Goal: Check status

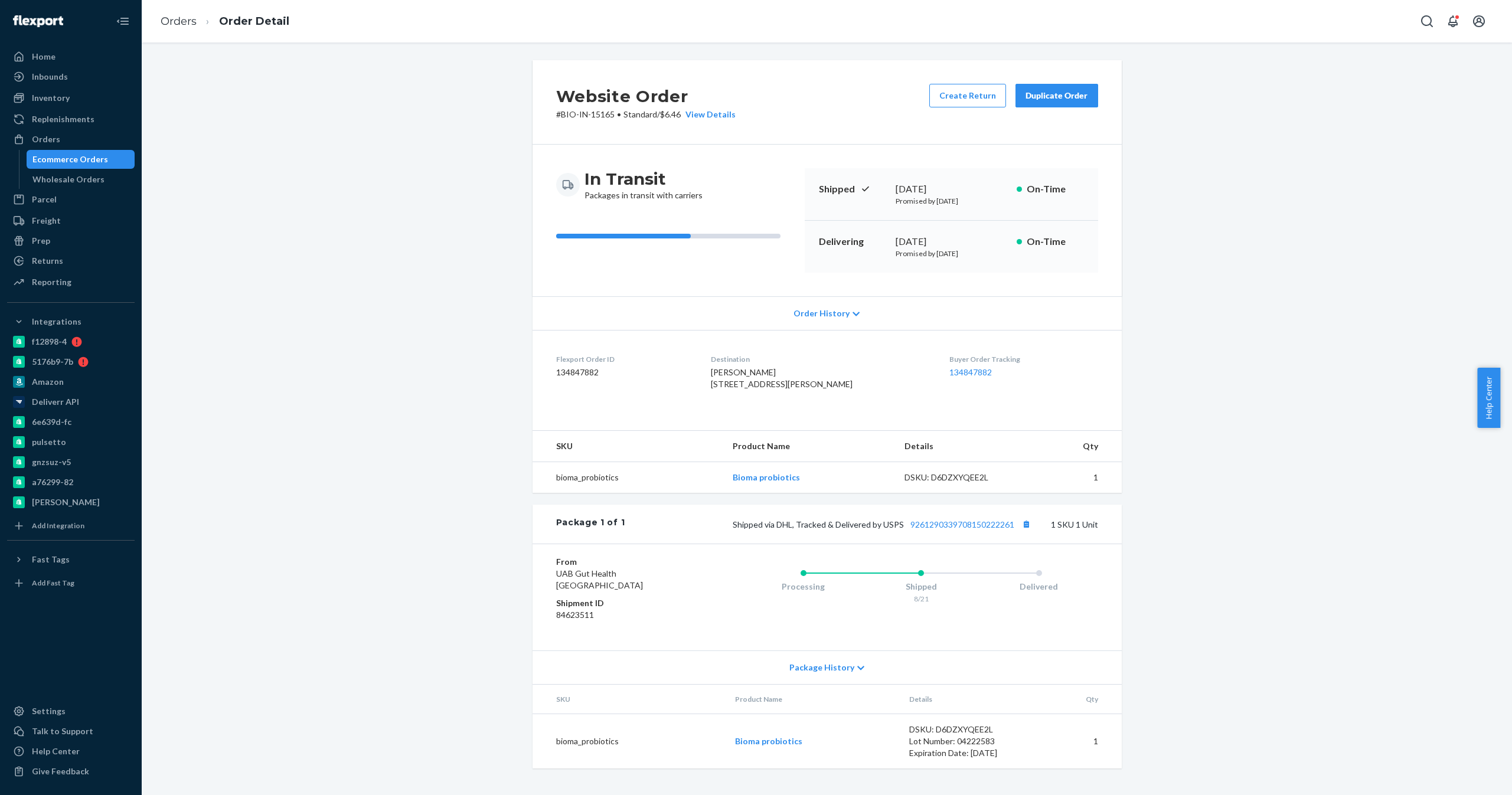
click at [93, 152] on div "Ecommerce Orders" at bounding box center [81, 160] width 106 height 17
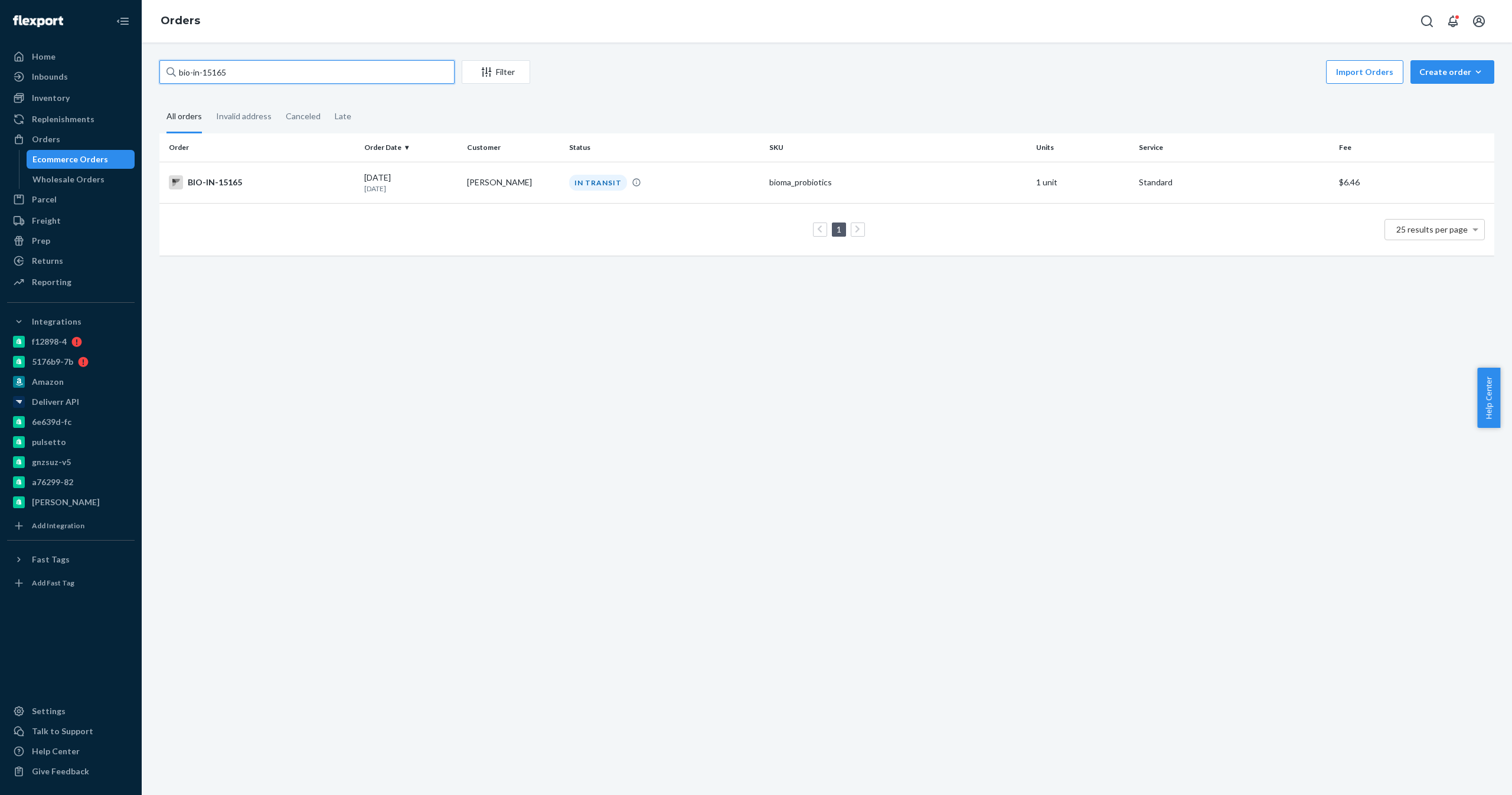
drag, startPoint x: 237, startPoint y: 71, endPoint x: 194, endPoint y: 73, distance: 43.0
click at [194, 73] on input "bio-in-15165" at bounding box center [308, 73] width 296 height 24
paste input "2365989"
type input "bio-2365989"
click at [534, 176] on td "[PERSON_NAME]" at bounding box center [513, 182] width 102 height 41
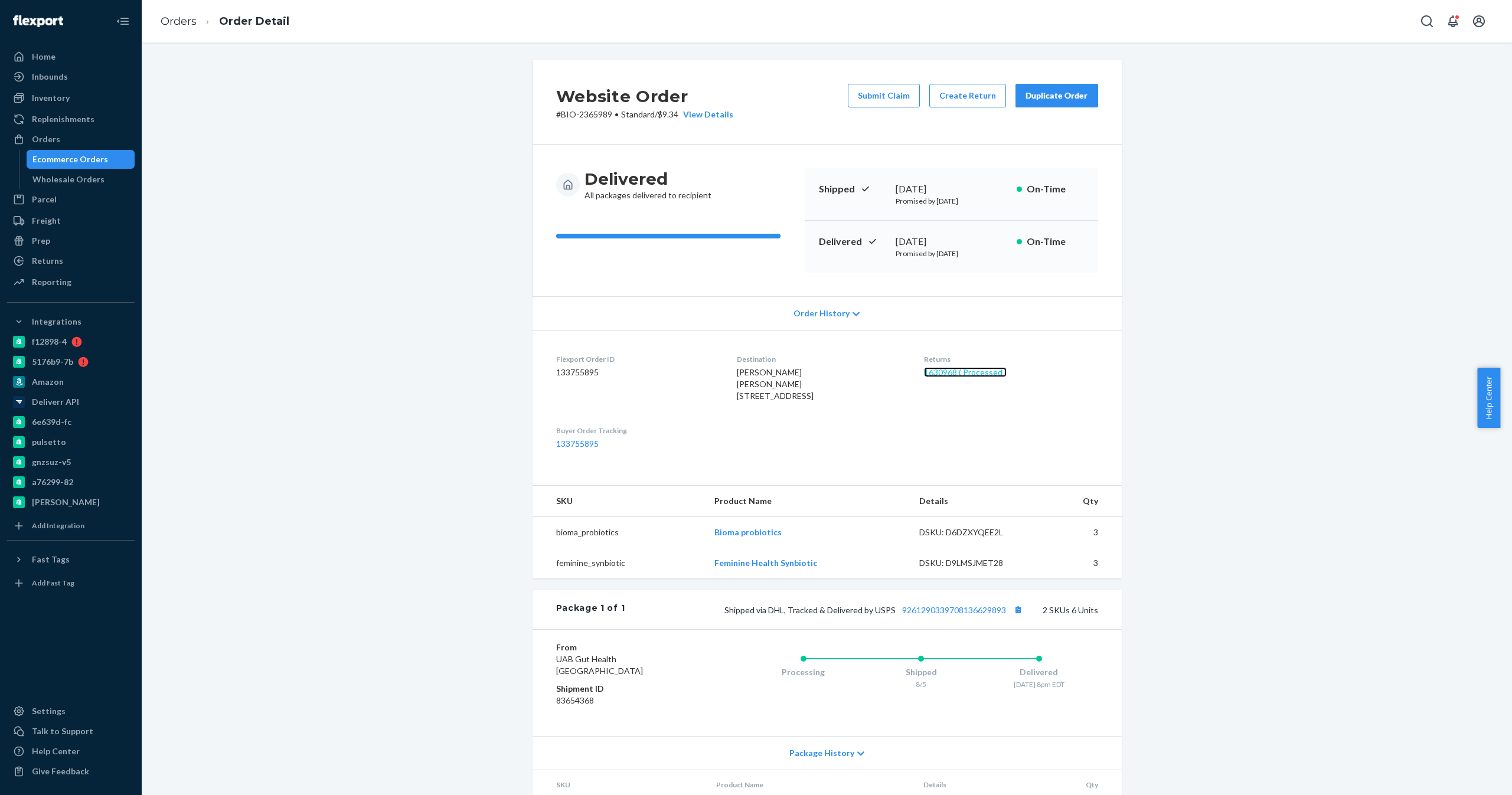
click at [932, 368] on link "1630968 ( Processed )" at bounding box center [966, 372] width 83 height 10
drag, startPoint x: 81, startPoint y: 151, endPoint x: 267, endPoint y: 236, distance: 204.5
click at [81, 151] on div "Ecommerce Orders" at bounding box center [81, 160] width 106 height 17
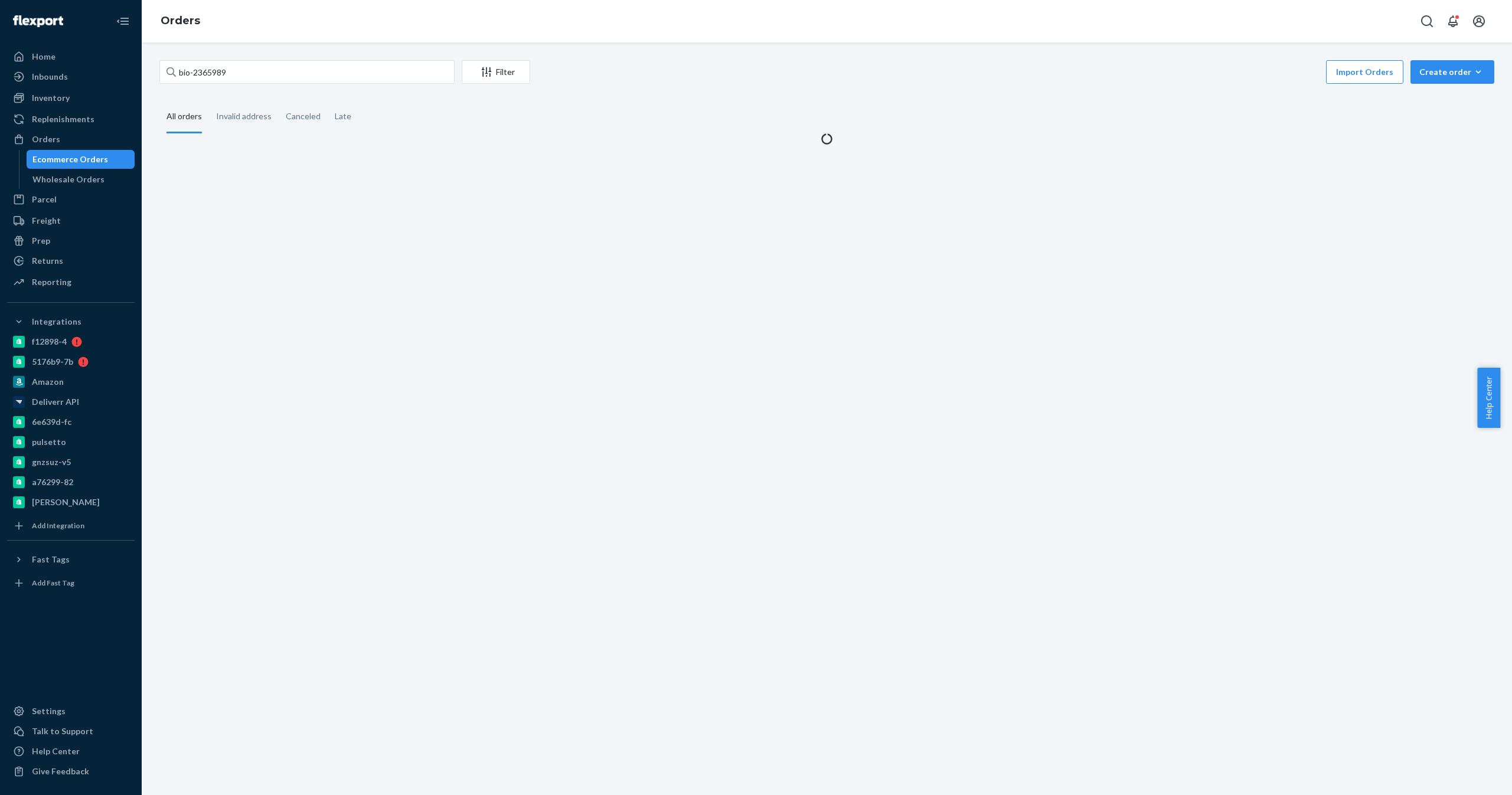
click at [432, 303] on div "bio-2365989 Filter Import Orders Create order Ecommerce order Removal order All…" at bounding box center [826, 419] width 1371 height 753
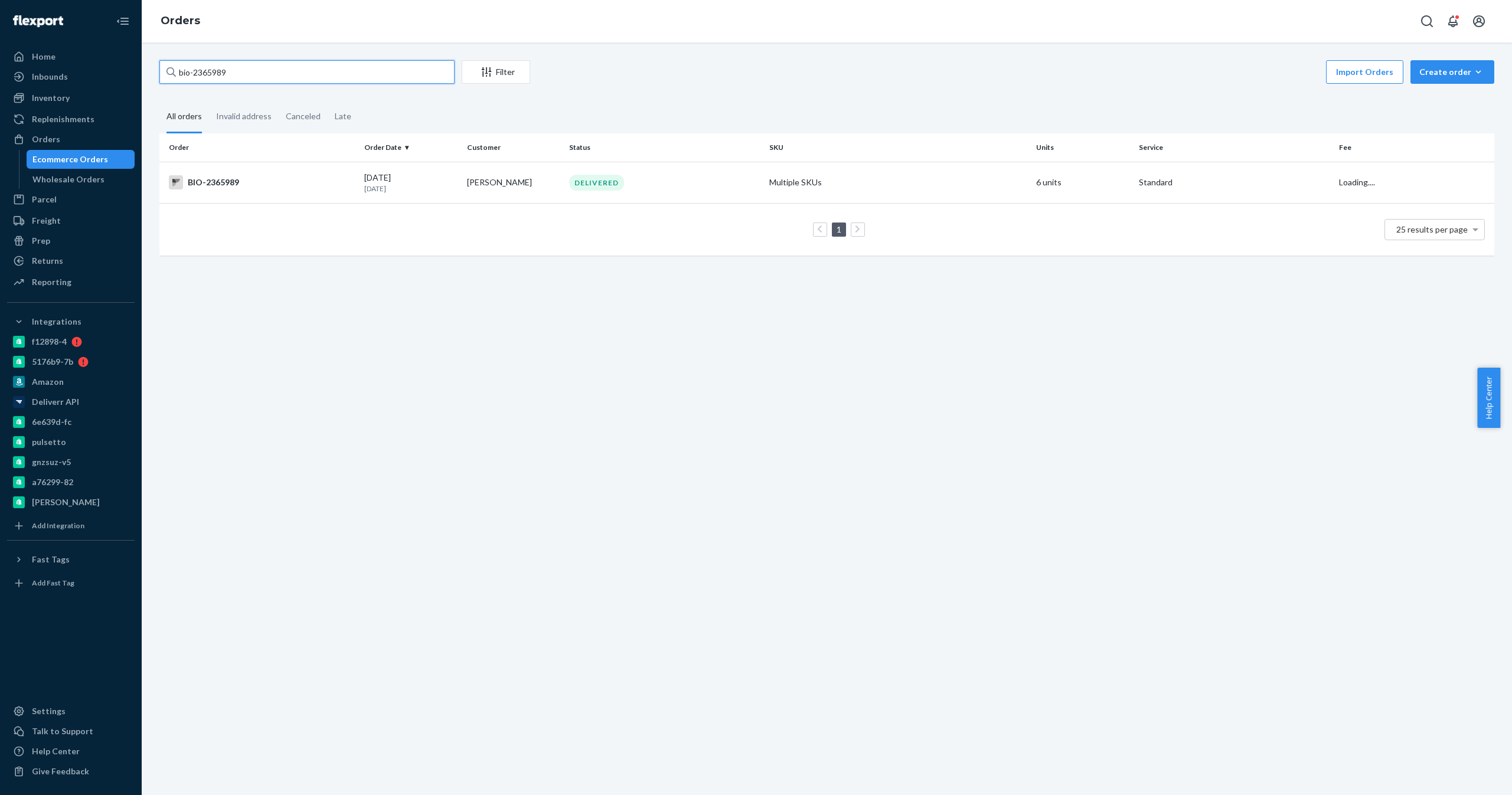
click at [206, 73] on input "bio-2365989" at bounding box center [308, 73] width 296 height 24
paste input "515845"
type input "bio-2515845"
click at [252, 49] on div "bio-2515845 Filter Import Orders Create order Ecommerce order Removal order All…" at bounding box center [826, 419] width 1371 height 753
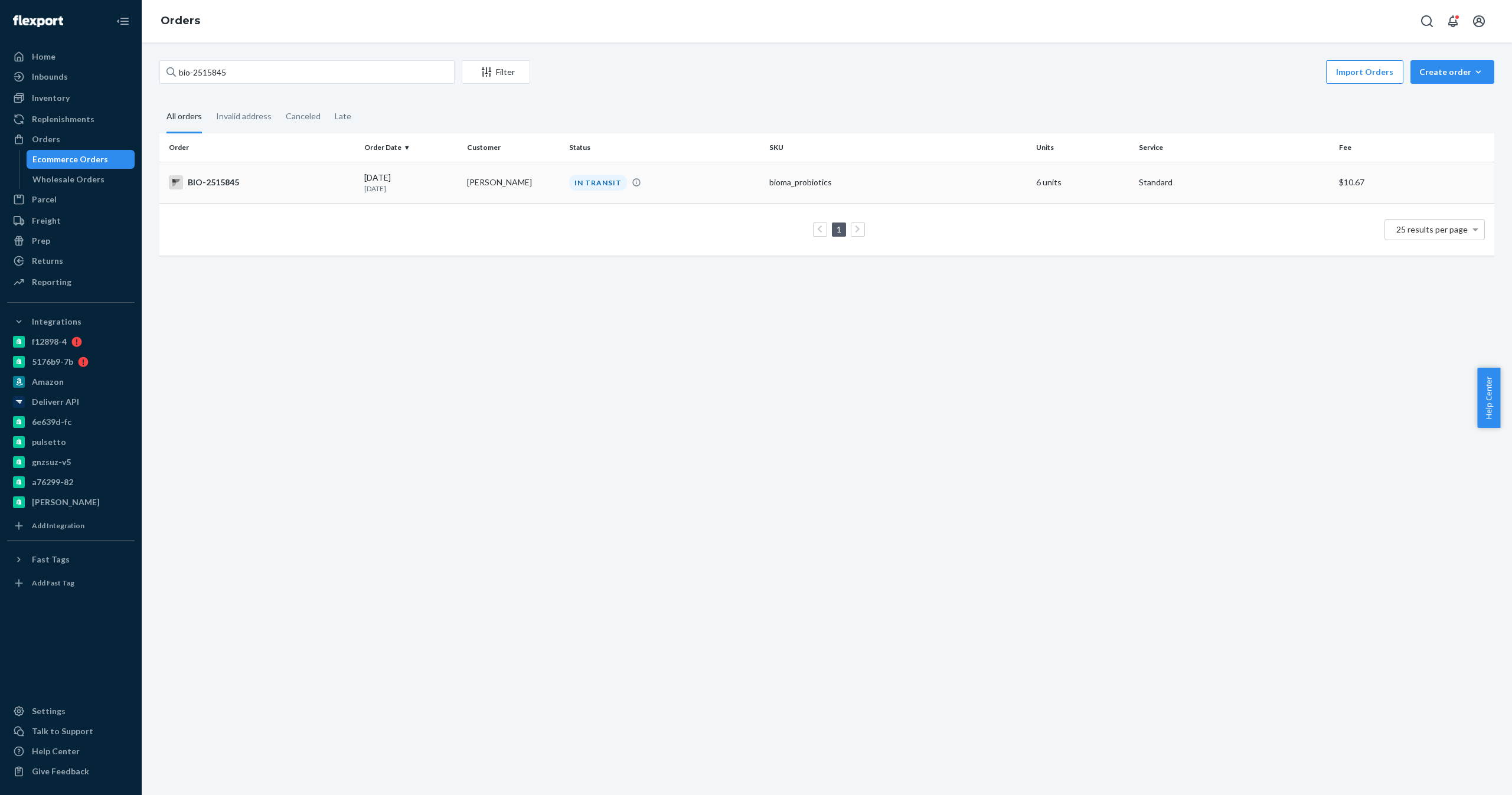
click at [398, 181] on div "[DATE] [DATE]" at bounding box center [410, 183] width 93 height 22
